Goal: Ask a question

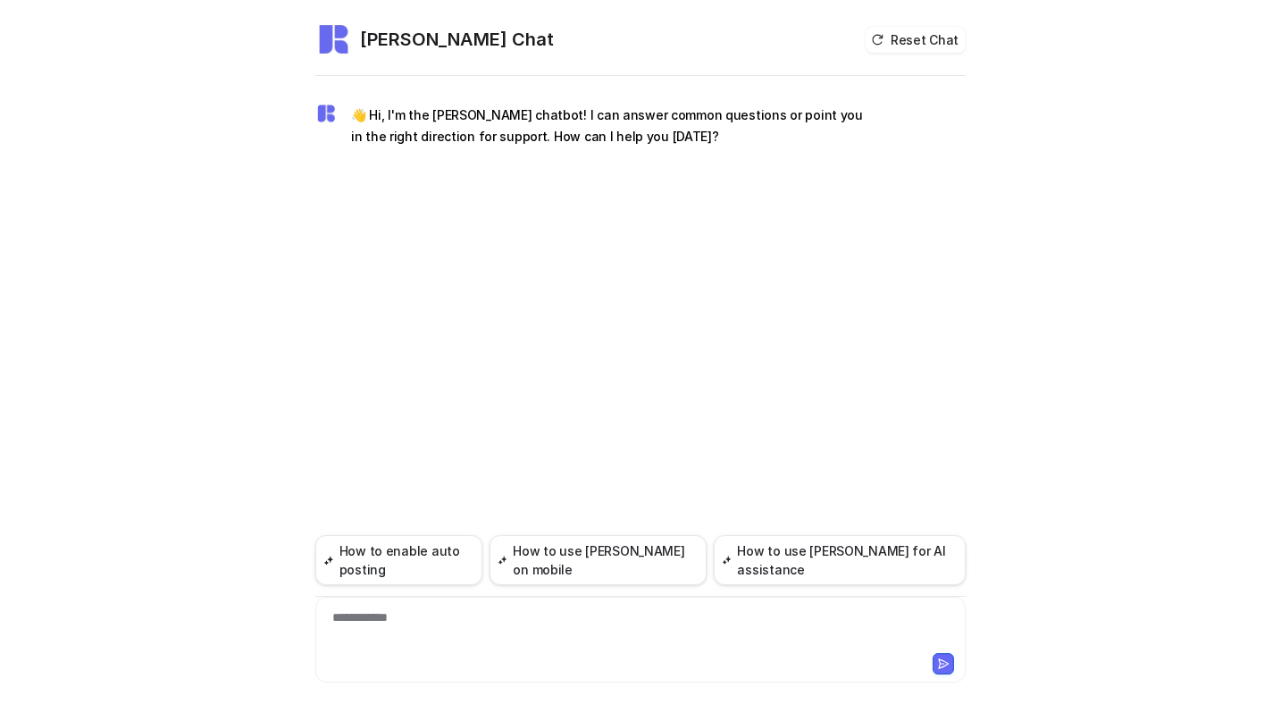
click at [464, 629] on div "**********" at bounding box center [640, 628] width 641 height 41
paste div
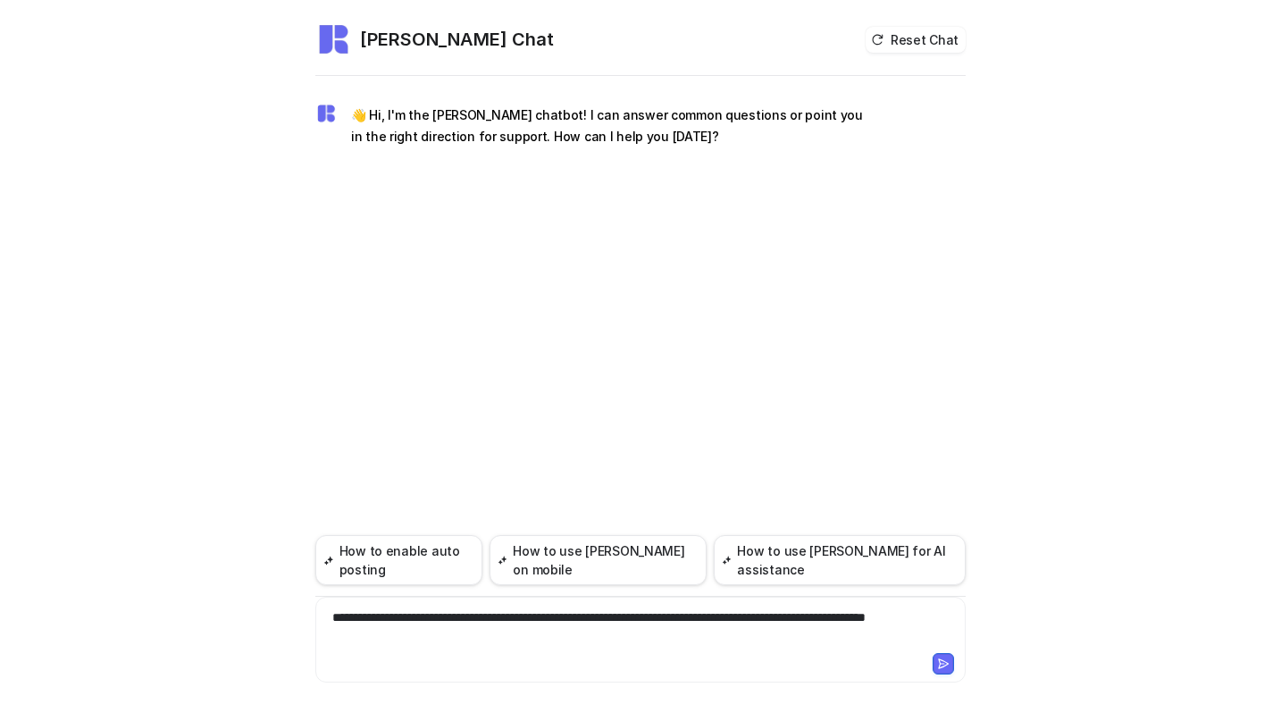
click at [940, 664] on icon at bounding box center [944, 663] width 10 height 9
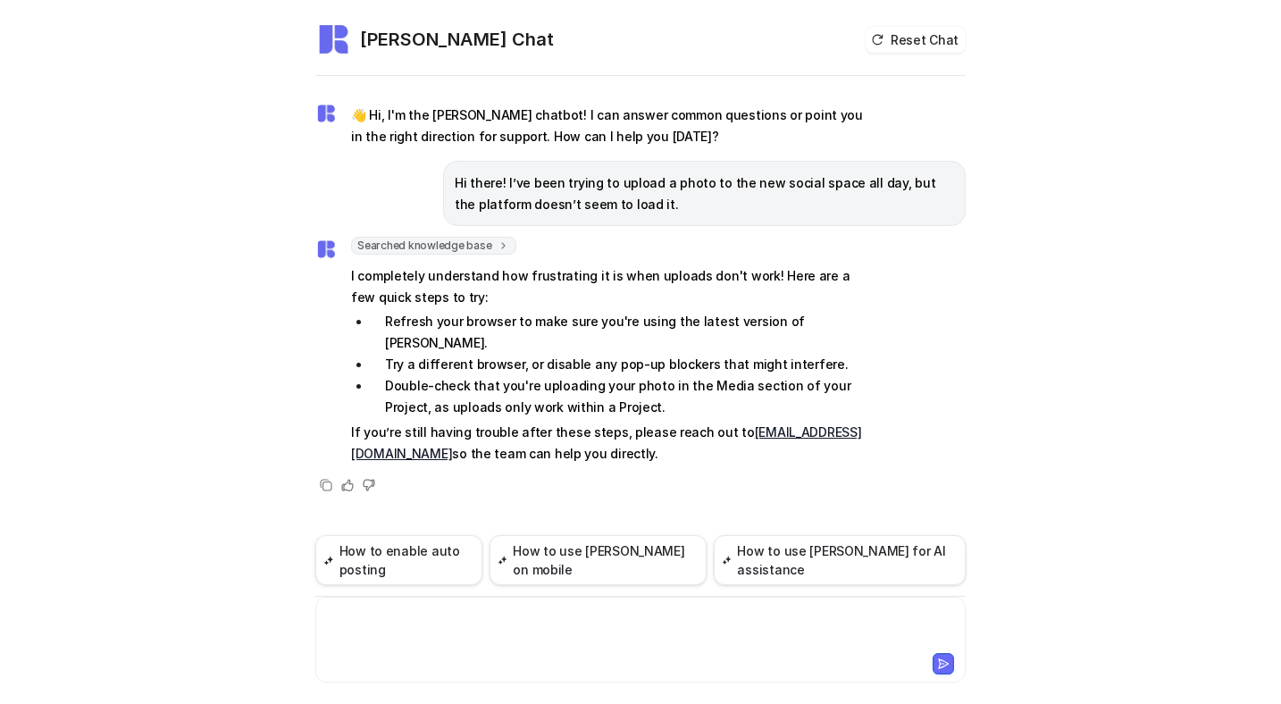
click at [393, 626] on div at bounding box center [640, 628] width 641 height 41
click at [943, 669] on icon at bounding box center [943, 663] width 13 height 13
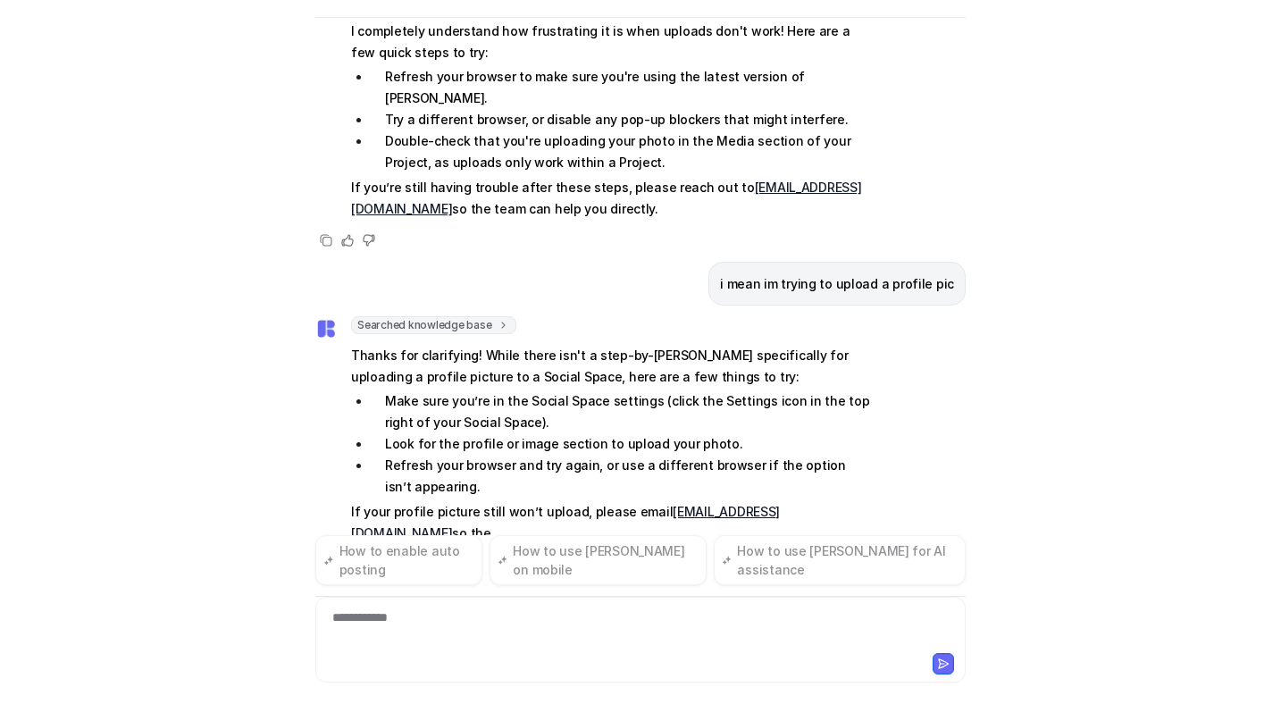
scroll to position [208, 0]
